Goal: Navigation & Orientation: Find specific page/section

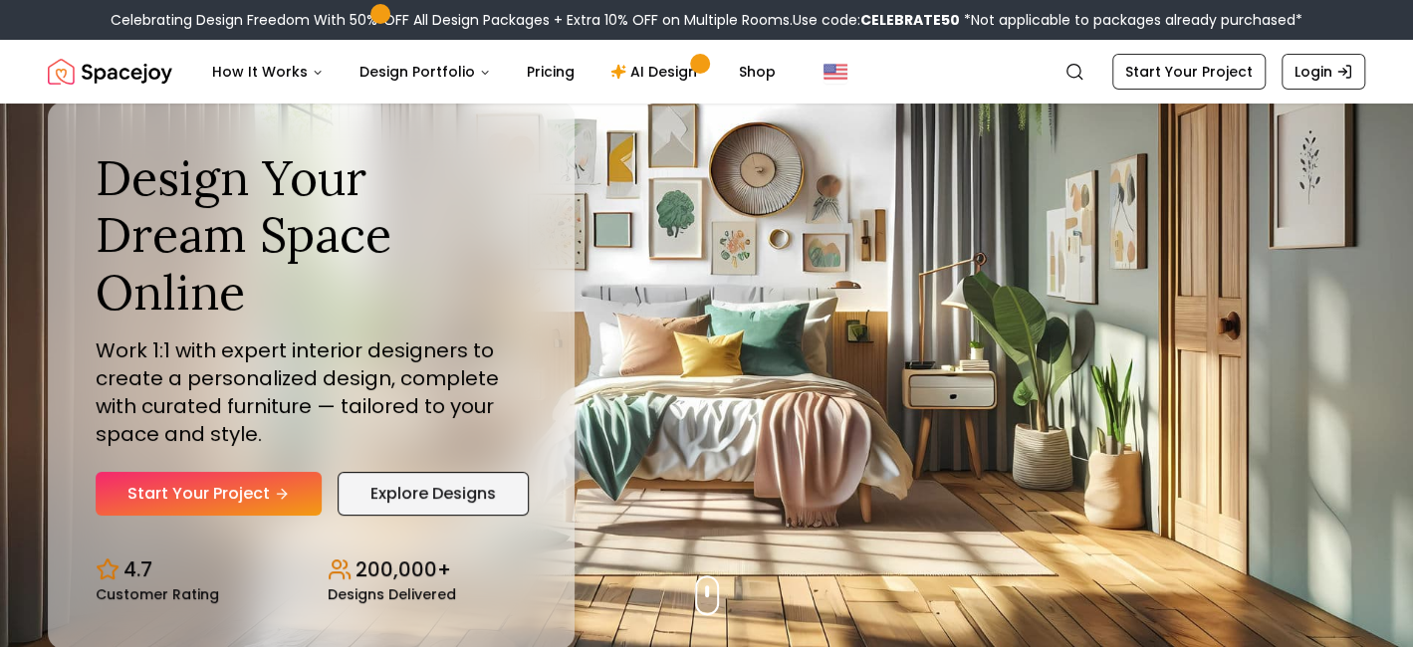
click at [468, 472] on link "Explore Designs" at bounding box center [433, 494] width 191 height 44
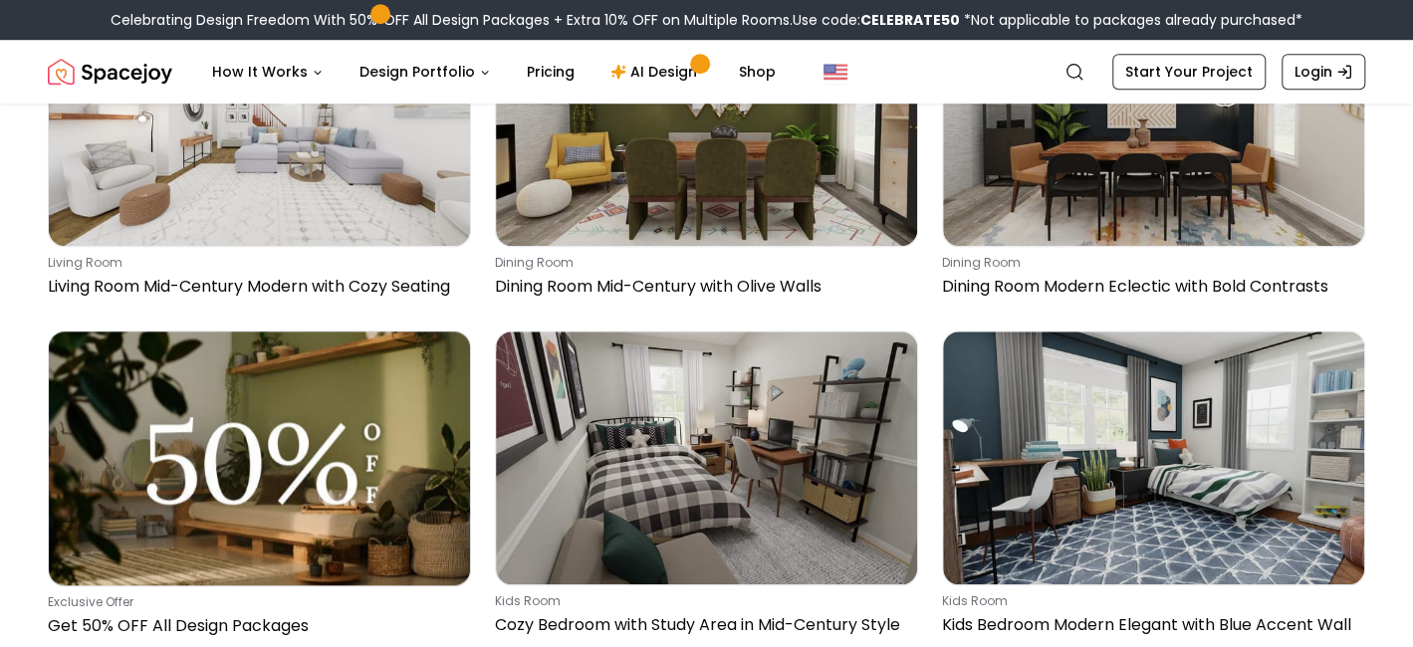
scroll to position [897, 0]
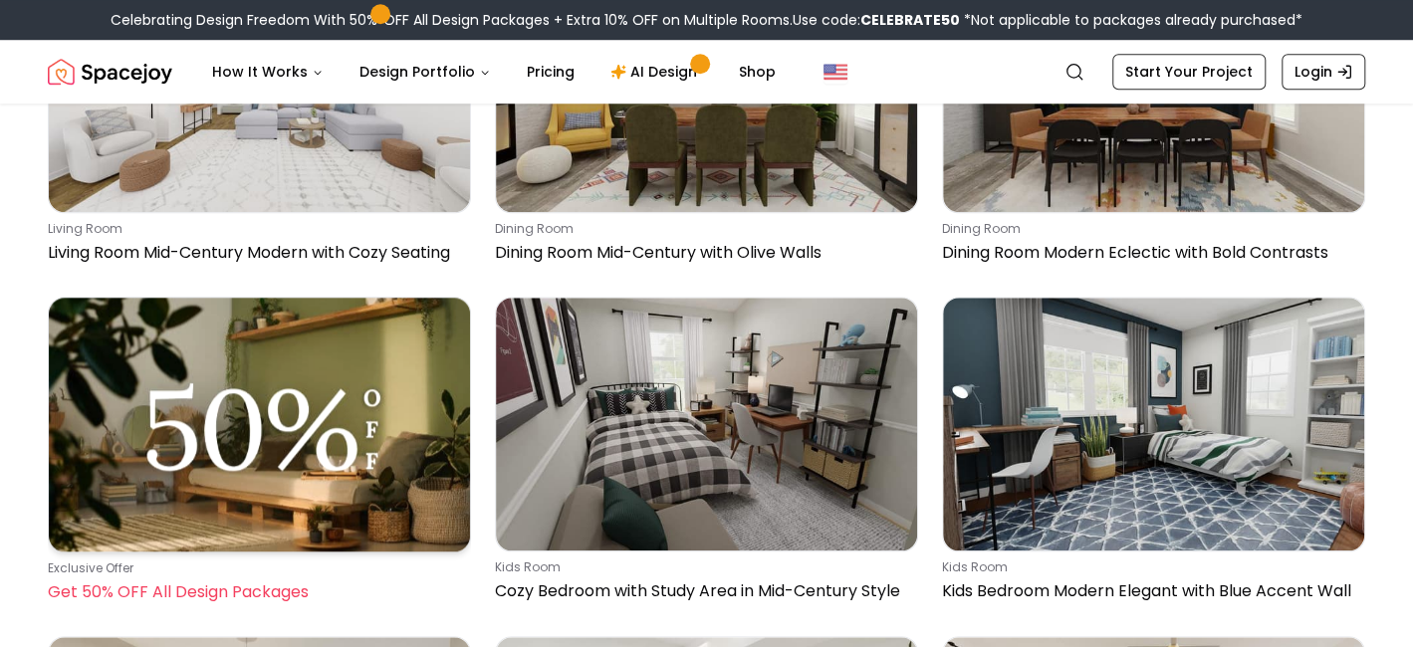
click at [243, 581] on p "Get 50% OFF All Design Packages" at bounding box center [255, 593] width 415 height 24
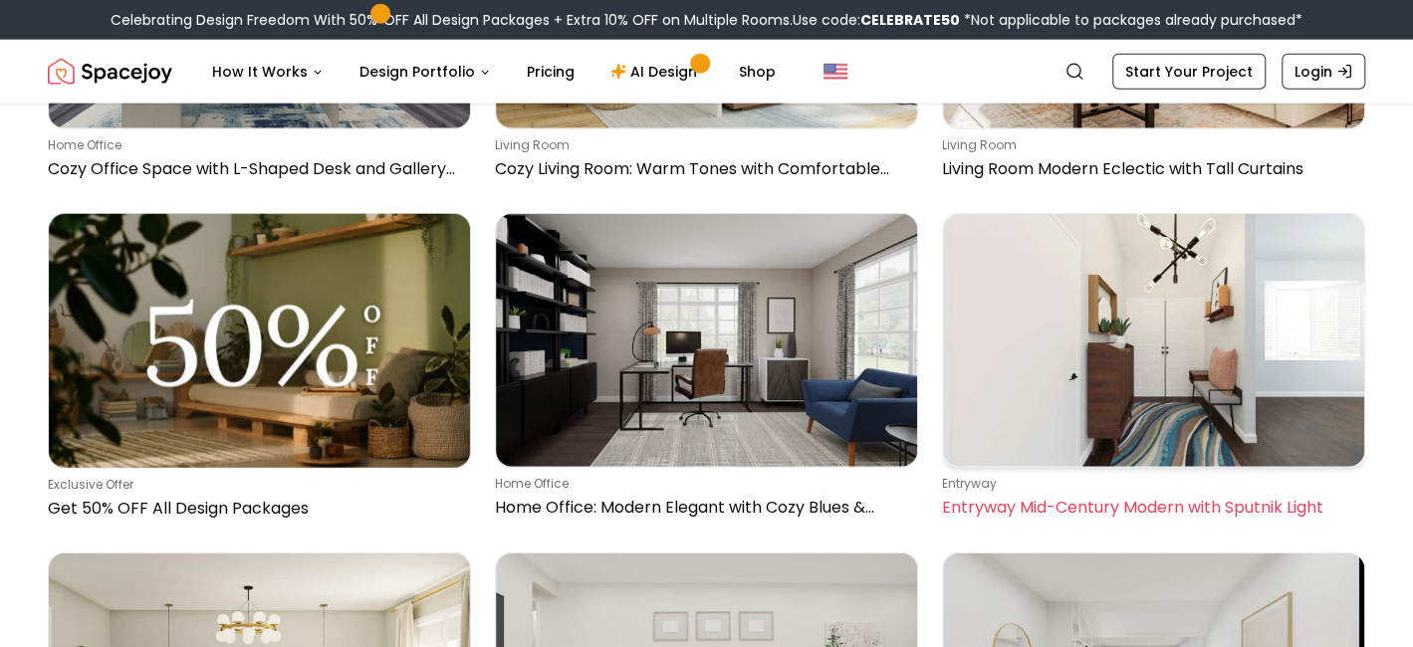
scroll to position [27393, 0]
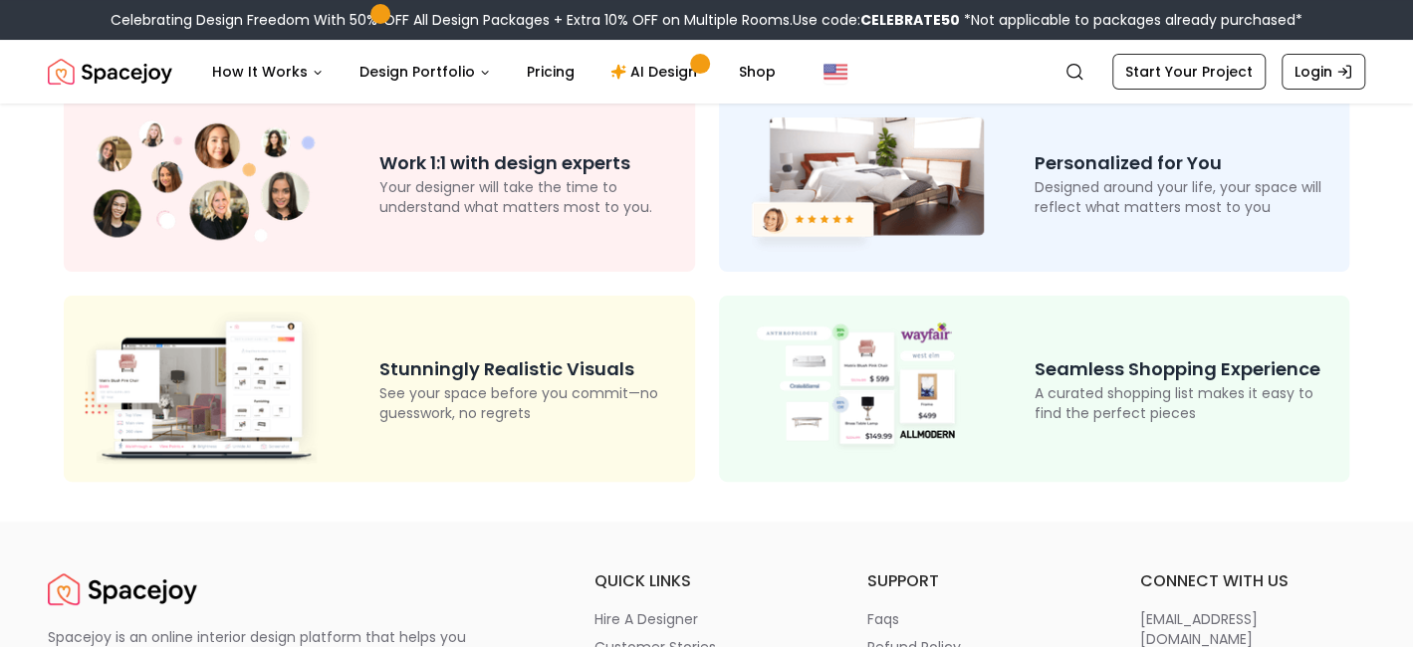
scroll to position [100, 0]
